Goal: Information Seeking & Learning: Find specific fact

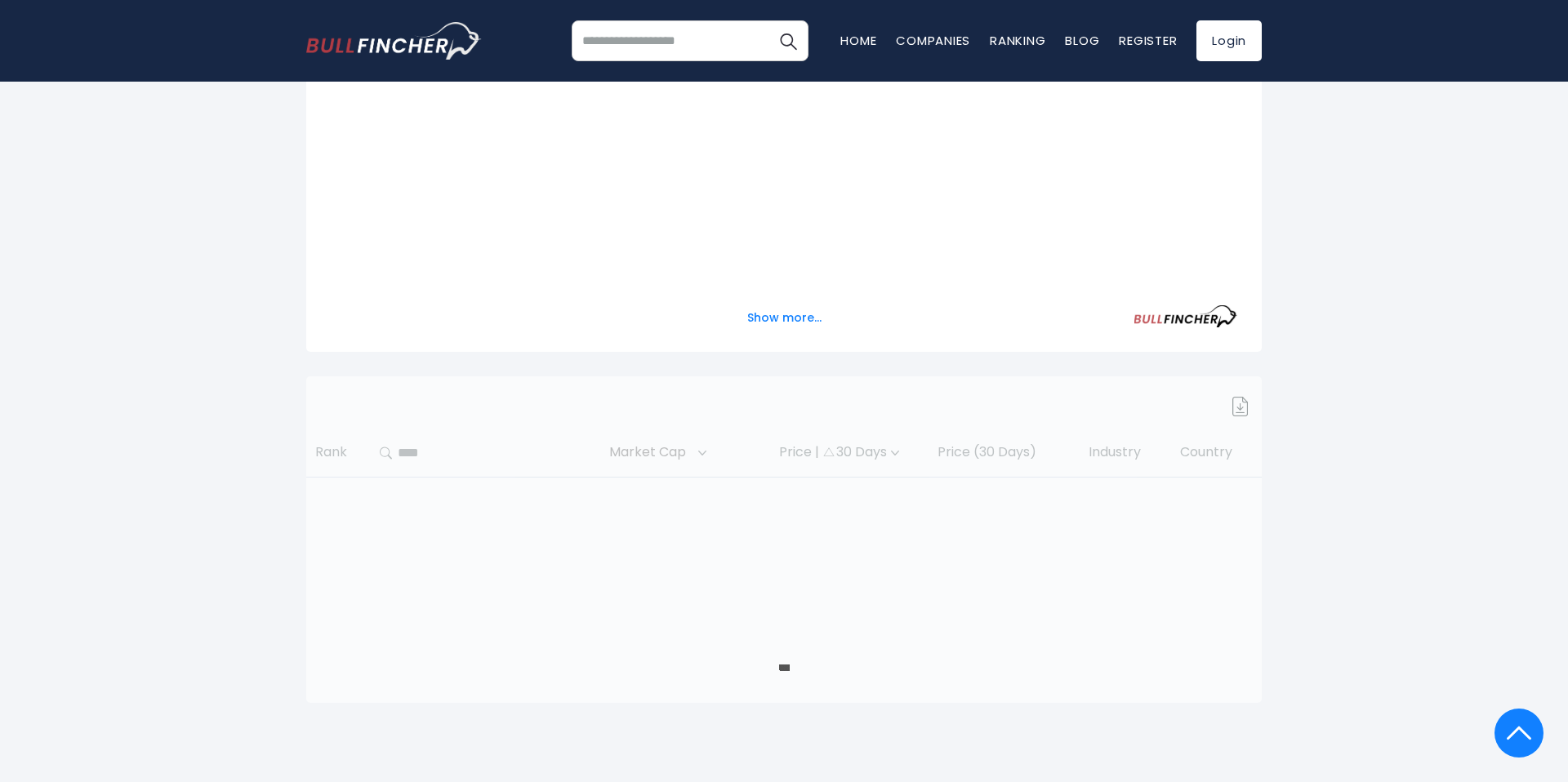
scroll to position [455, 0]
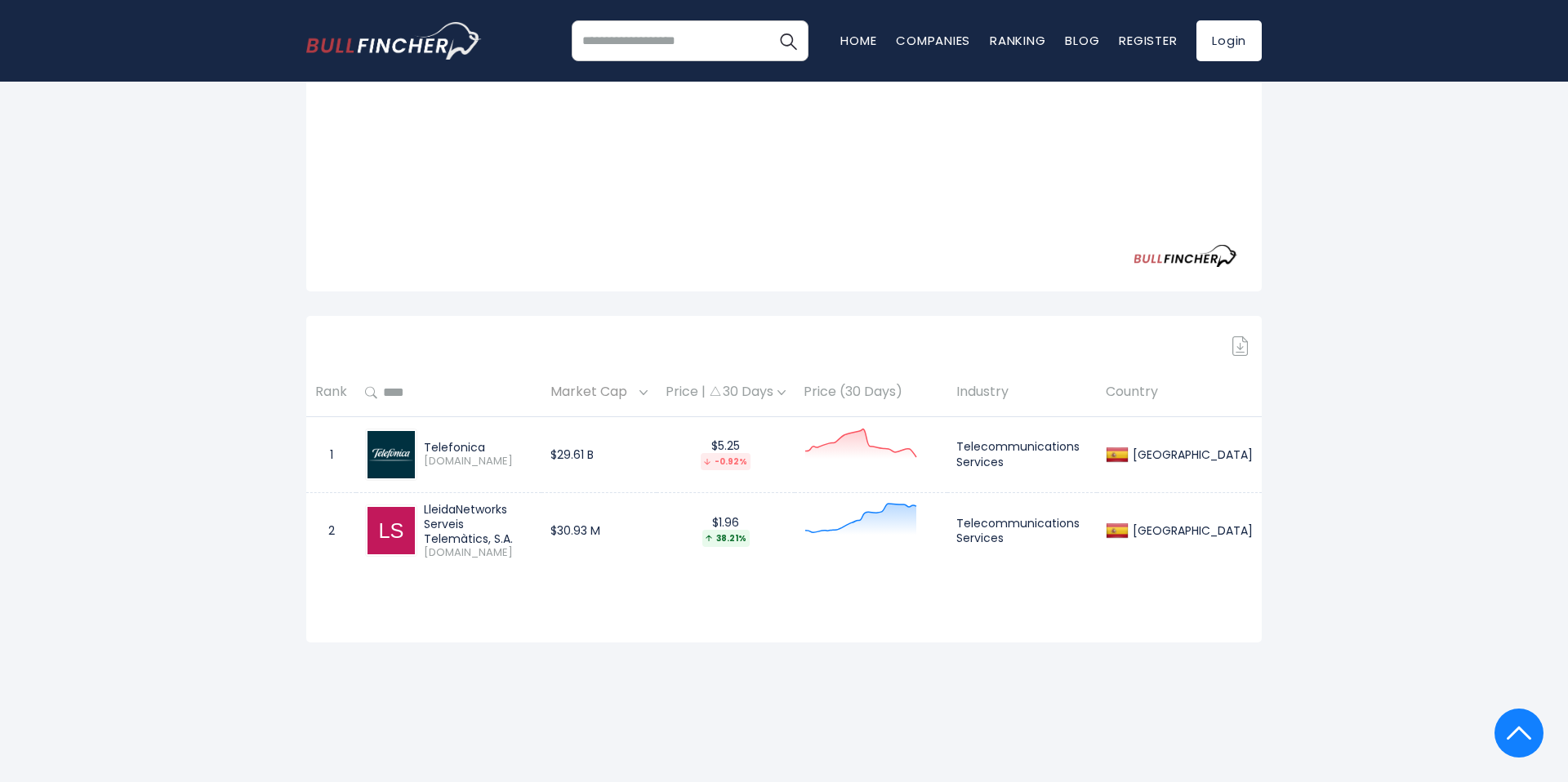
drag, startPoint x: 422, startPoint y: 520, endPoint x: 517, endPoint y: 534, distance: 96.0
click at [517, 534] on div "LleidaNetworks Serveis Telemàtics, S.A. [DOMAIN_NAME]" at bounding box center [475, 532] width 115 height 58
copy div "LleidaNetworks Serveis Telemàtics, S.A."
click at [439, 448] on div "Telefonica" at bounding box center [478, 447] width 109 height 15
click at [396, 448] on img at bounding box center [391, 454] width 47 height 47
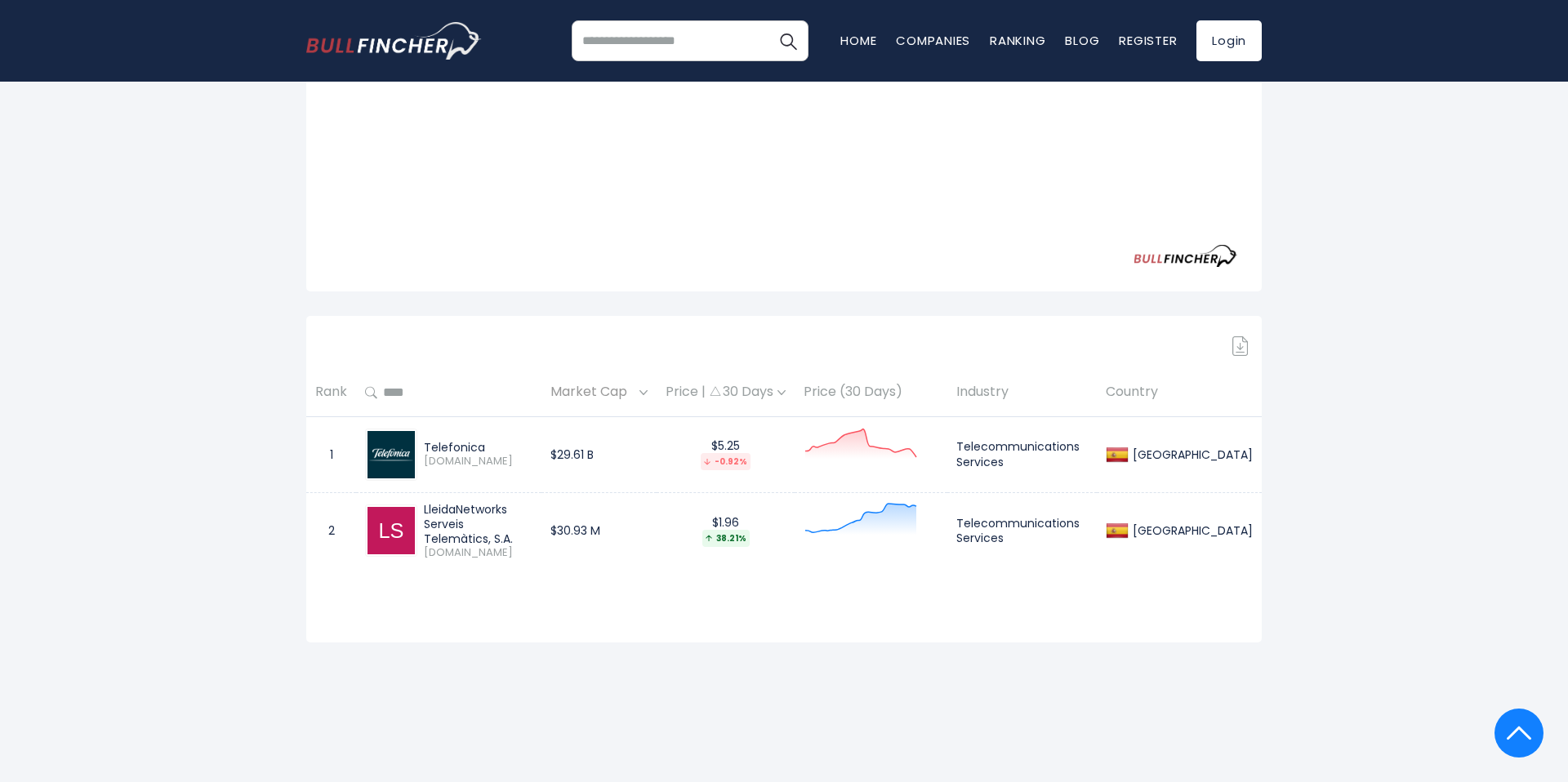
click at [785, 393] on div "Price | 30 Days" at bounding box center [725, 393] width 120 height 17
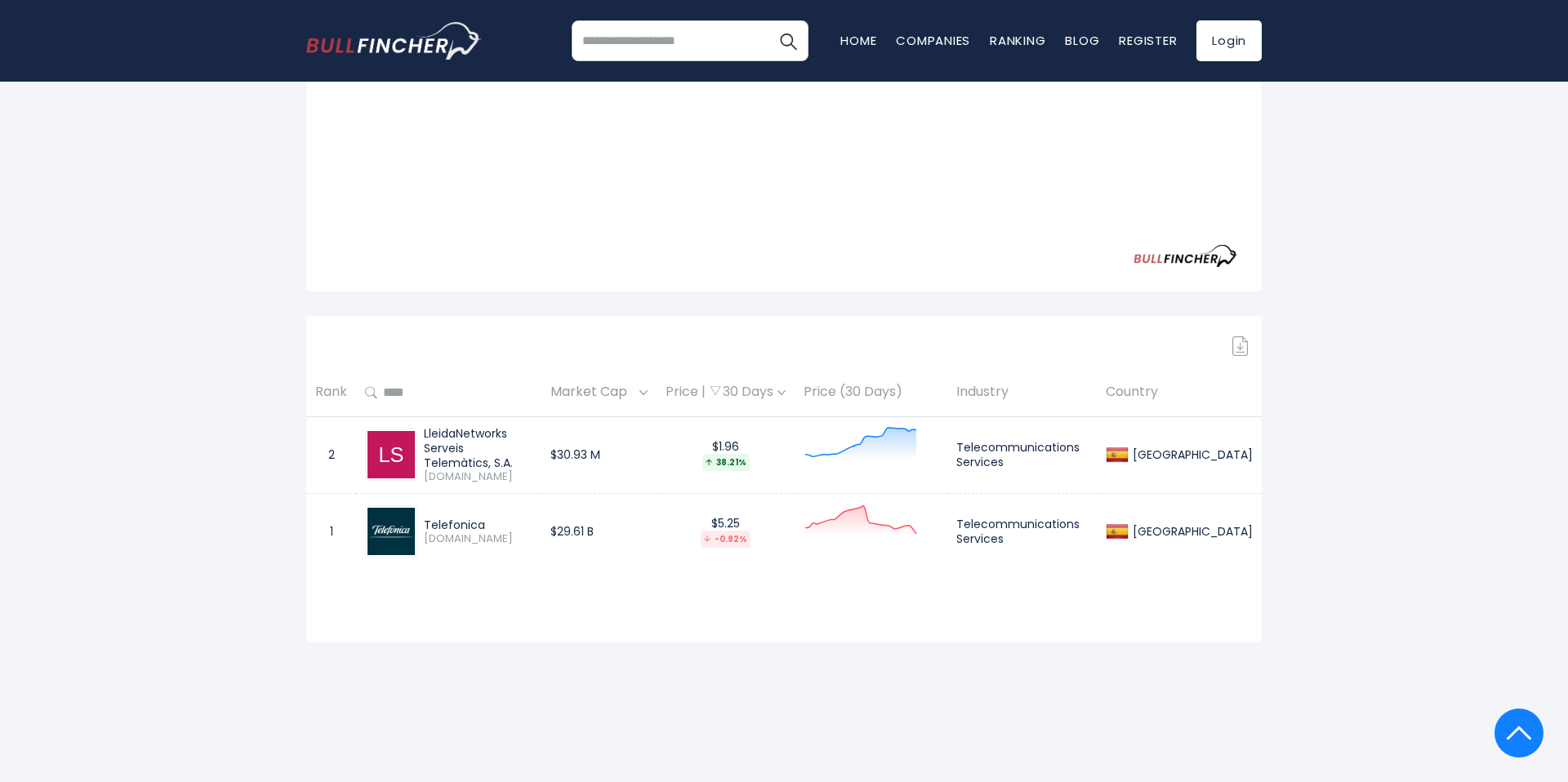
click at [785, 393] on div "Price | 30 Days" at bounding box center [725, 393] width 120 height 17
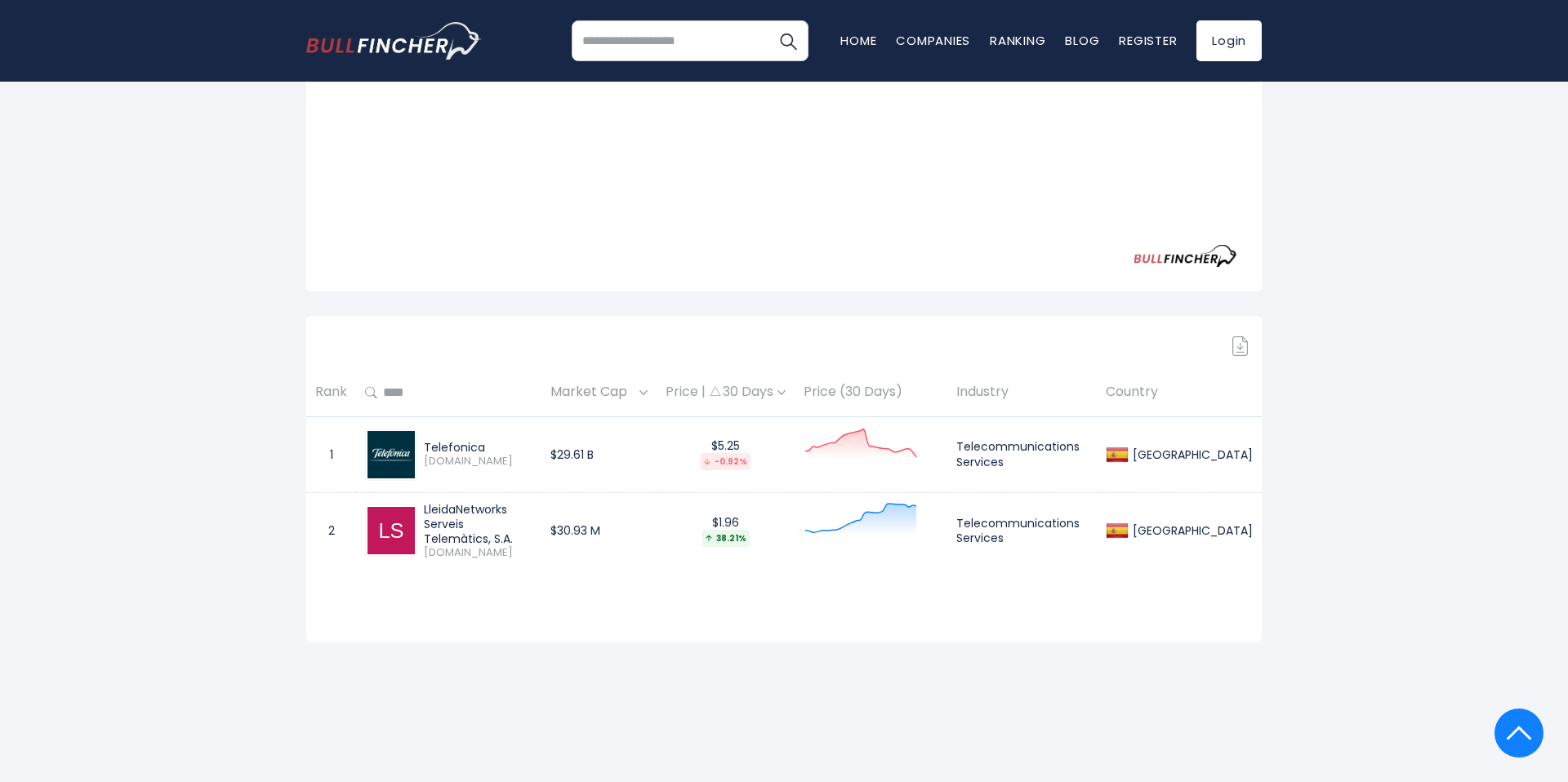
click at [785, 393] on div "Price | 30 Days" at bounding box center [725, 393] width 120 height 17
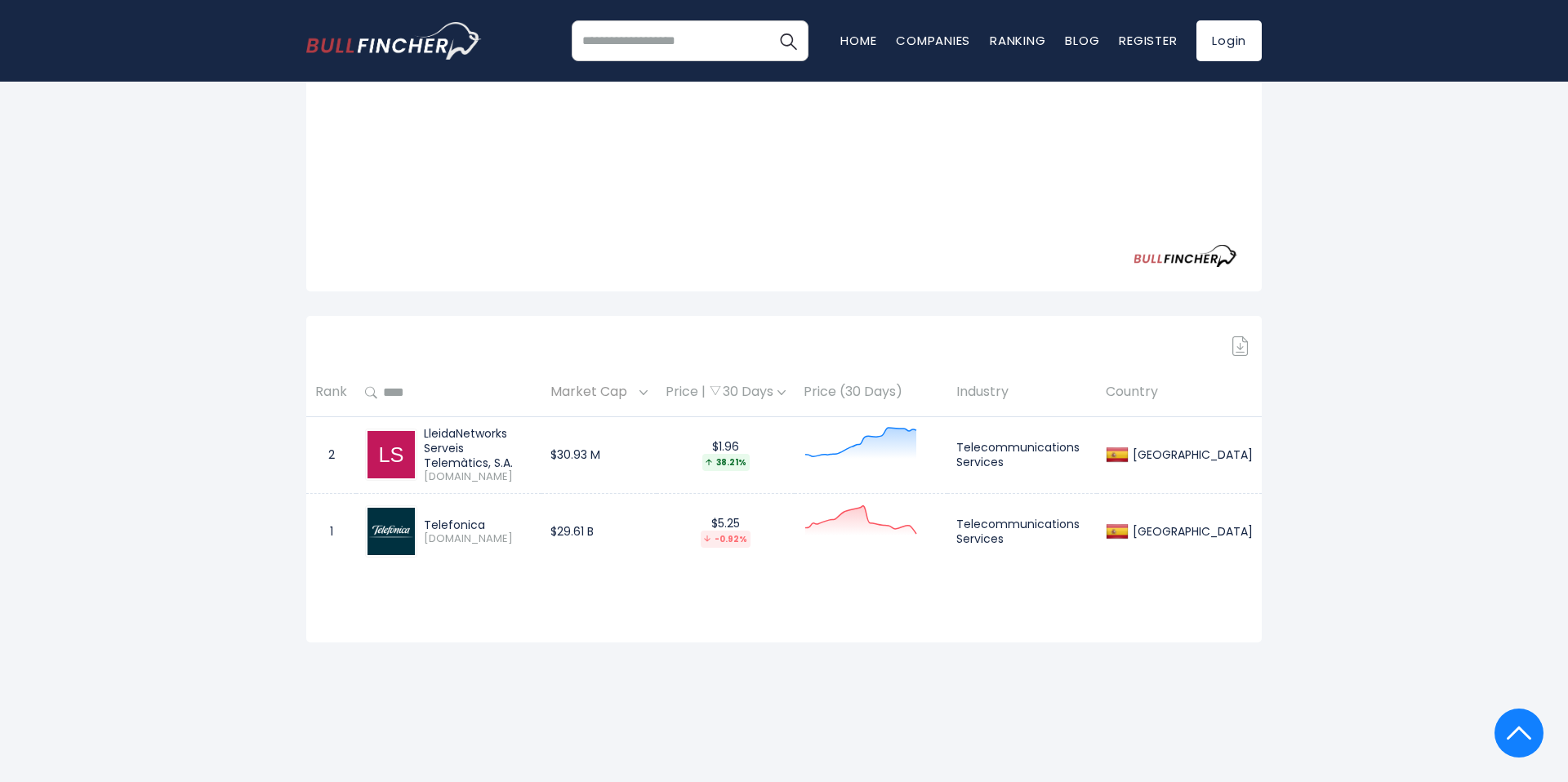
click at [785, 396] on div "Price | 30 Days" at bounding box center [725, 393] width 120 height 17
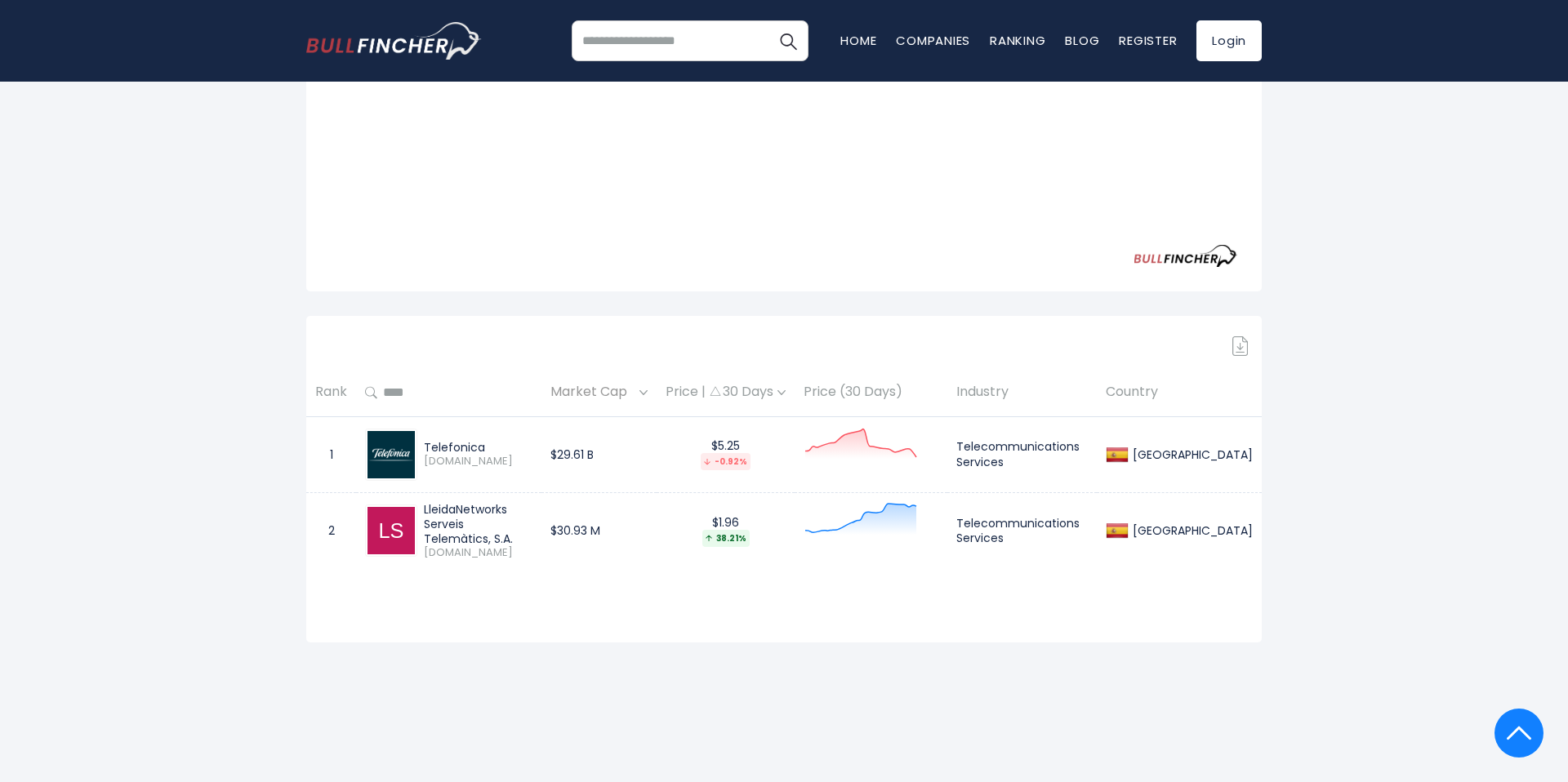
drag, startPoint x: 516, startPoint y: 537, endPoint x: 419, endPoint y: 520, distance: 98.5
click at [419, 520] on div "LleidaNetworks Serveis Telemàtics, S.A. [DOMAIN_NAME]" at bounding box center [475, 532] width 115 height 58
copy div "LleidaNetworks Serveis Telemàtics, S.A."
